Goal: Information Seeking & Learning: Compare options

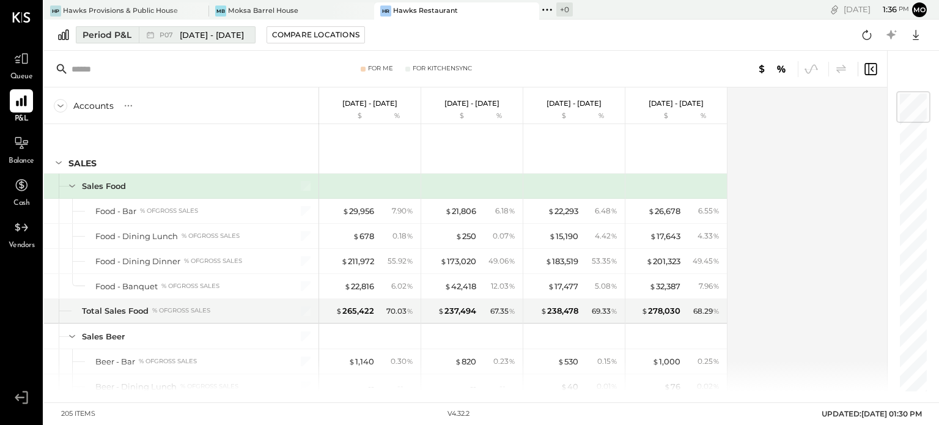
click at [105, 26] on button "Period P&L P07 [DATE] - [DATE]" at bounding box center [166, 34] width 180 height 17
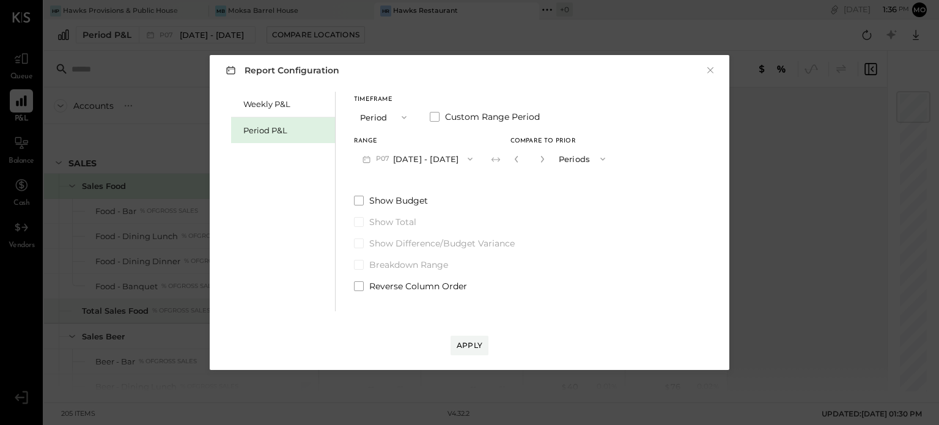
click at [405, 116] on icon "button" at bounding box center [404, 117] width 10 height 10
click at [399, 141] on div "Quarter" at bounding box center [385, 139] width 60 height 22
click at [470, 159] on icon "button" at bounding box center [465, 159] width 10 height 10
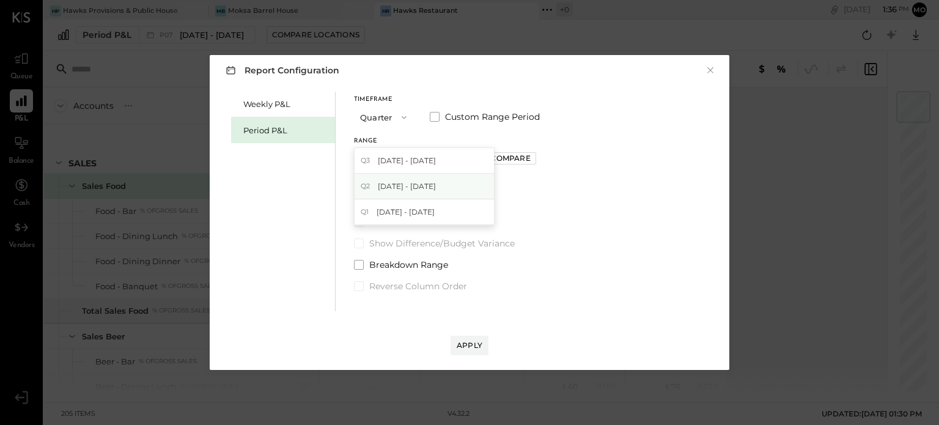
click at [474, 182] on div "Q2 [DATE] - [DATE]" at bounding box center [424, 187] width 139 height 26
click at [526, 157] on div "Compare" at bounding box center [510, 158] width 40 height 10
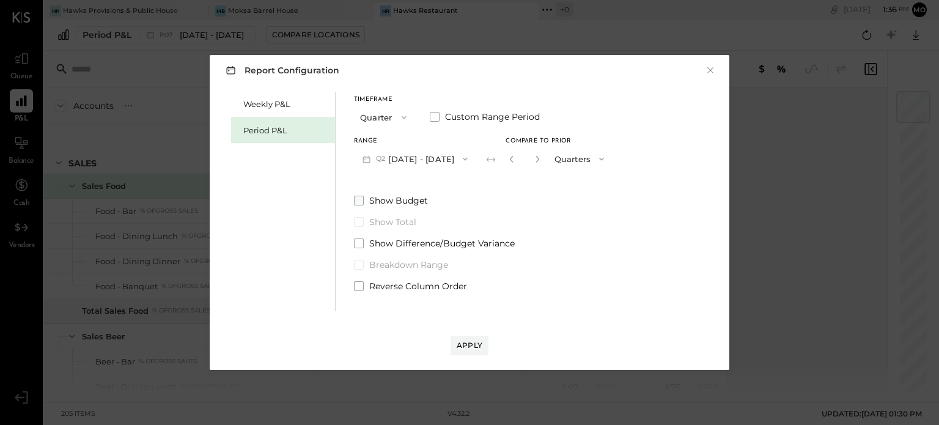
click at [361, 200] on span at bounding box center [359, 201] width 10 height 10
click at [475, 342] on div "Apply" at bounding box center [470, 345] width 26 height 10
